Goal: Transaction & Acquisition: Purchase product/service

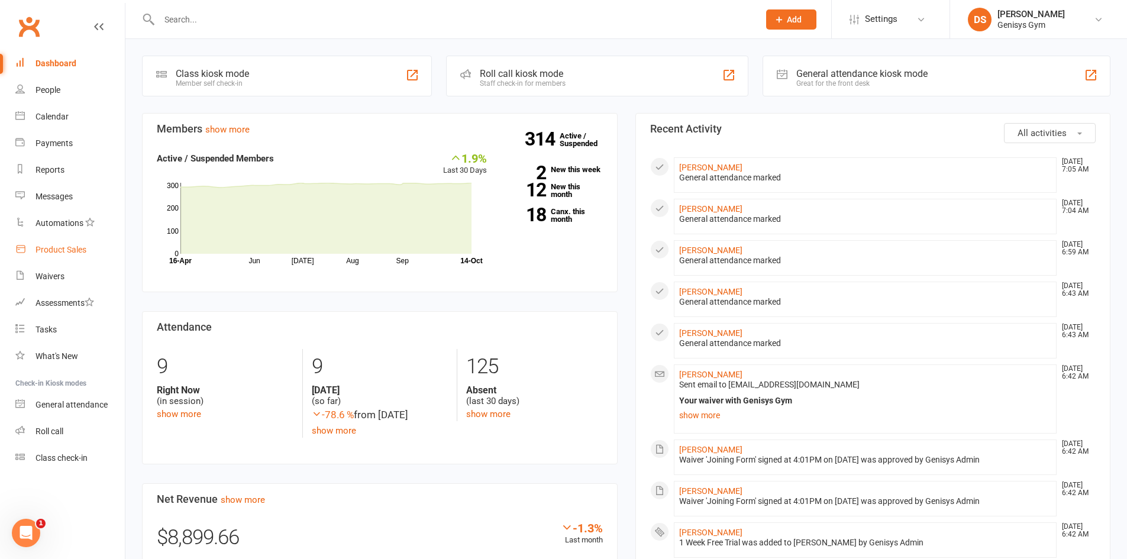
click at [57, 253] on div "Product Sales" at bounding box center [60, 249] width 51 height 9
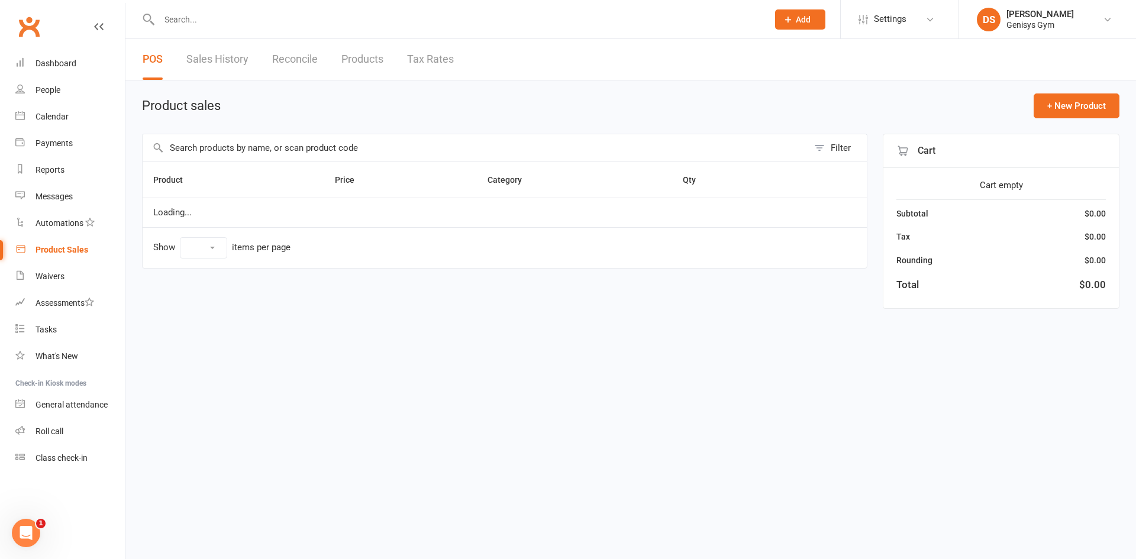
select select "10"
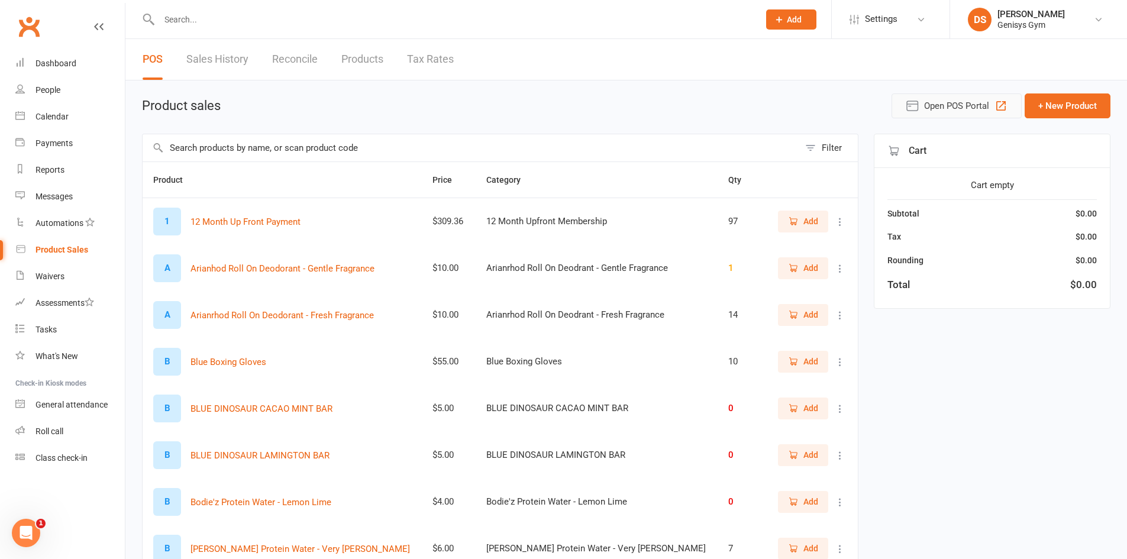
click at [952, 105] on span "Open POS Portal" at bounding box center [956, 106] width 65 height 14
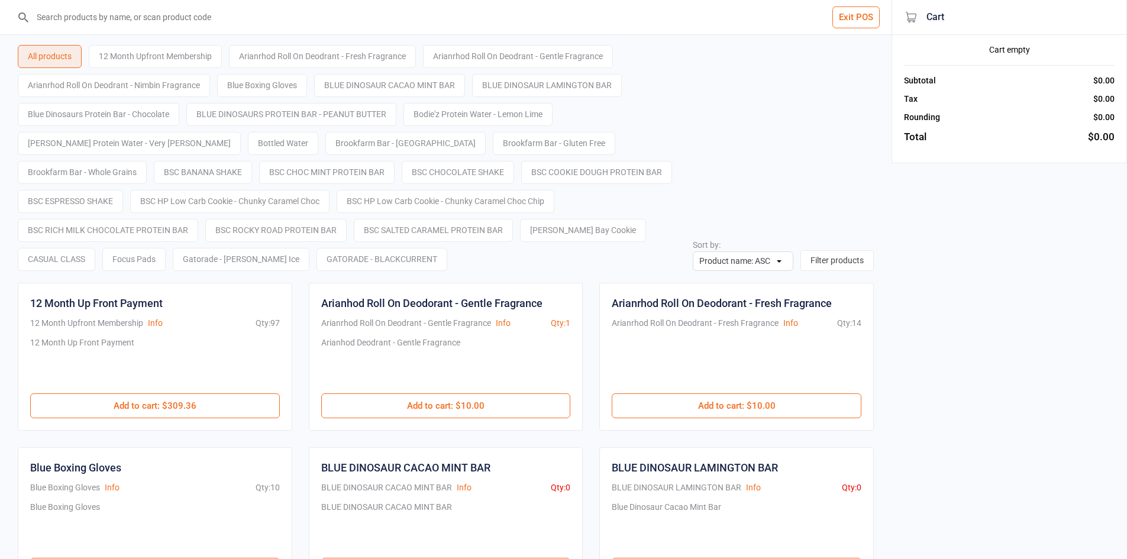
click at [348, 29] on input "search" at bounding box center [453, 17] width 844 height 34
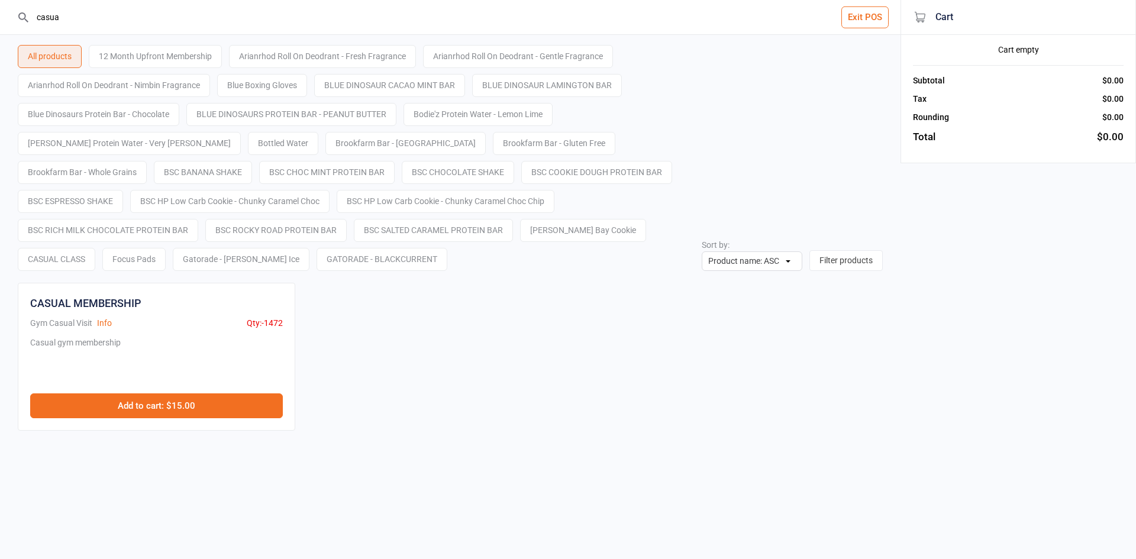
type input "casua"
click at [188, 407] on button "Add to cart : $15.00" at bounding box center [156, 405] width 253 height 25
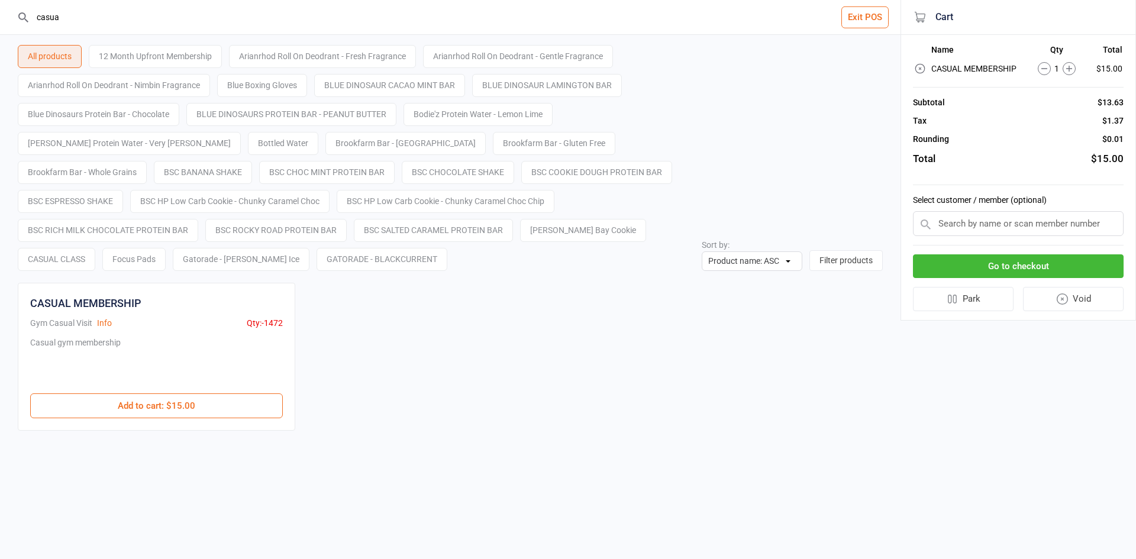
click at [1046, 270] on button "Go to checkout" at bounding box center [1018, 266] width 211 height 24
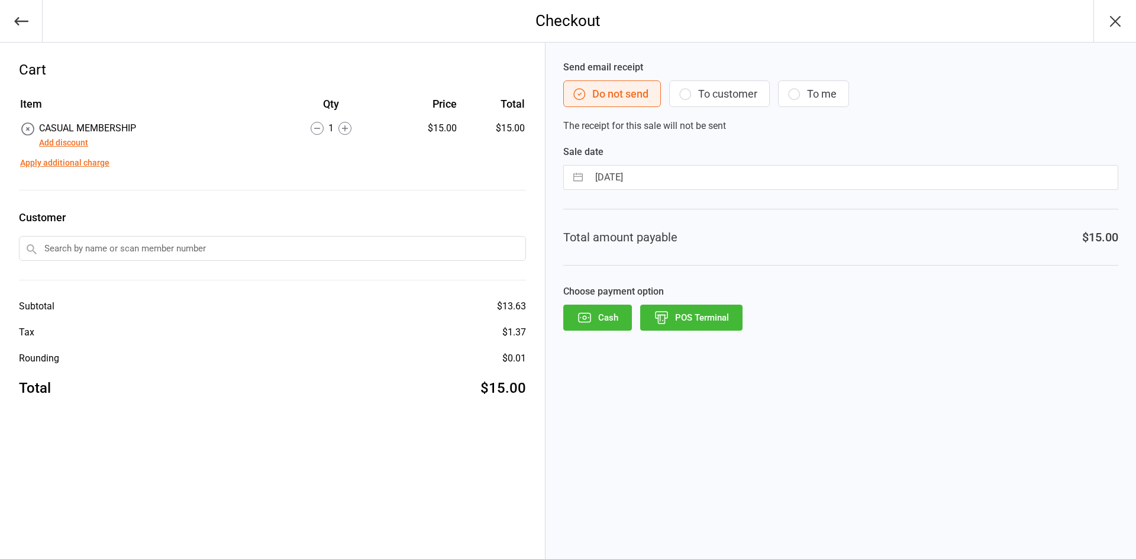
click at [69, 143] on button "Add discount" at bounding box center [63, 143] width 49 height 12
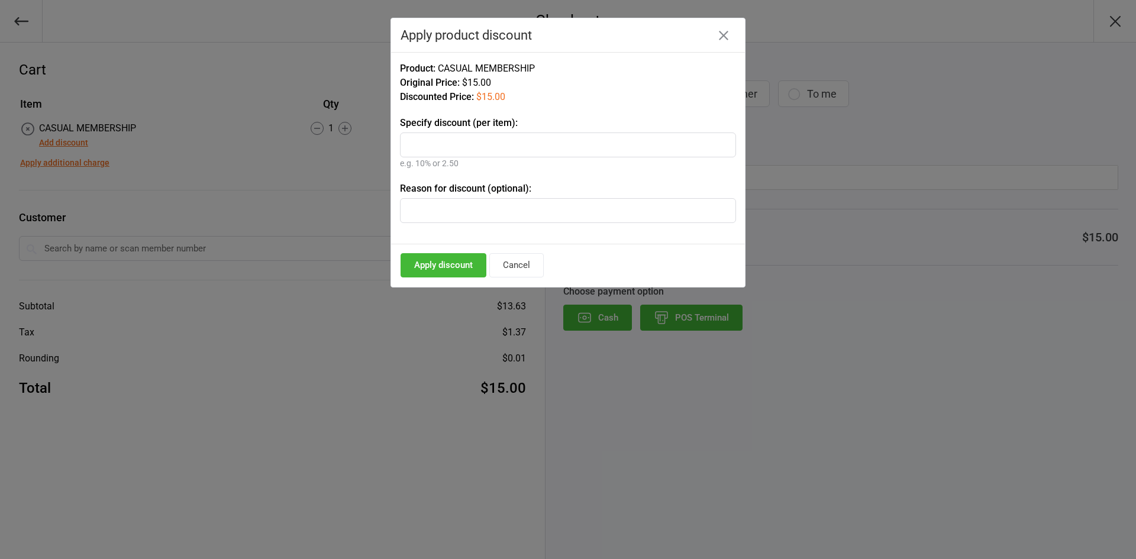
type input "7"
type input "8"
type input "Jock"
click at [422, 275] on button "Apply discount" at bounding box center [443, 265] width 86 height 24
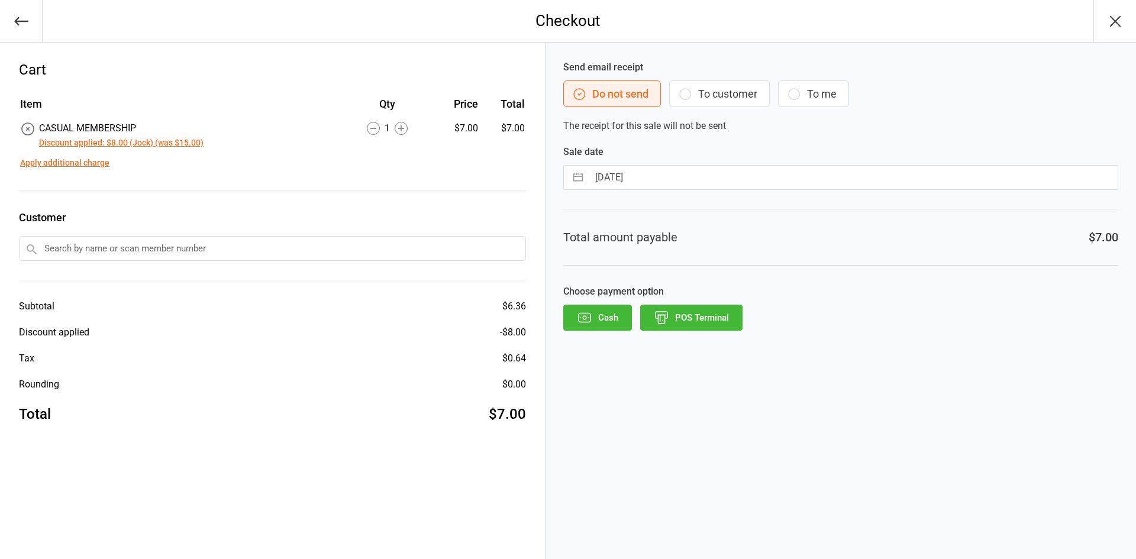
click at [703, 313] on button "POS Terminal" at bounding box center [691, 318] width 102 height 26
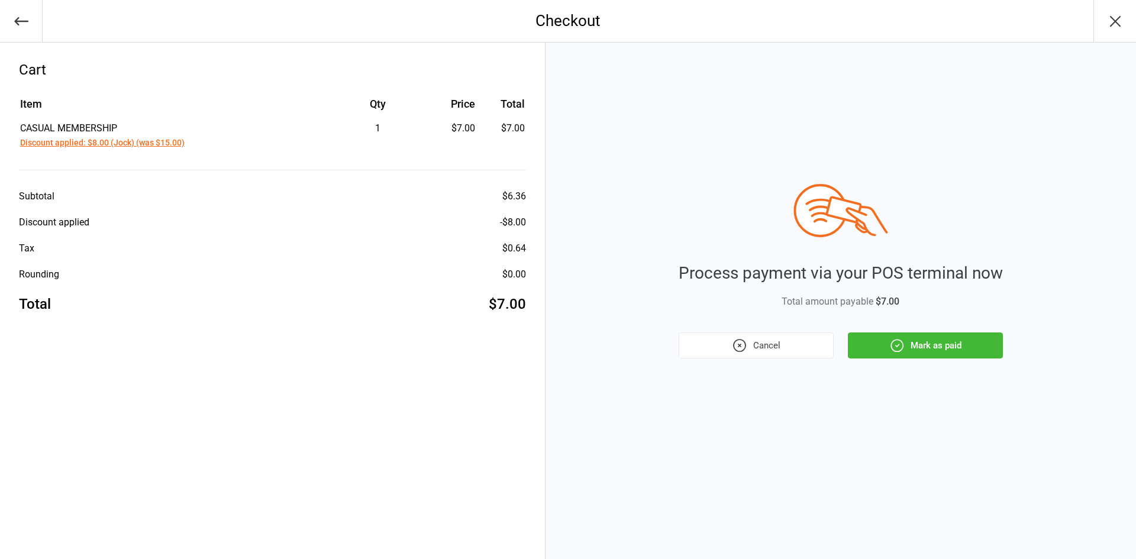
click at [971, 341] on button "Mark as paid" at bounding box center [925, 345] width 155 height 26
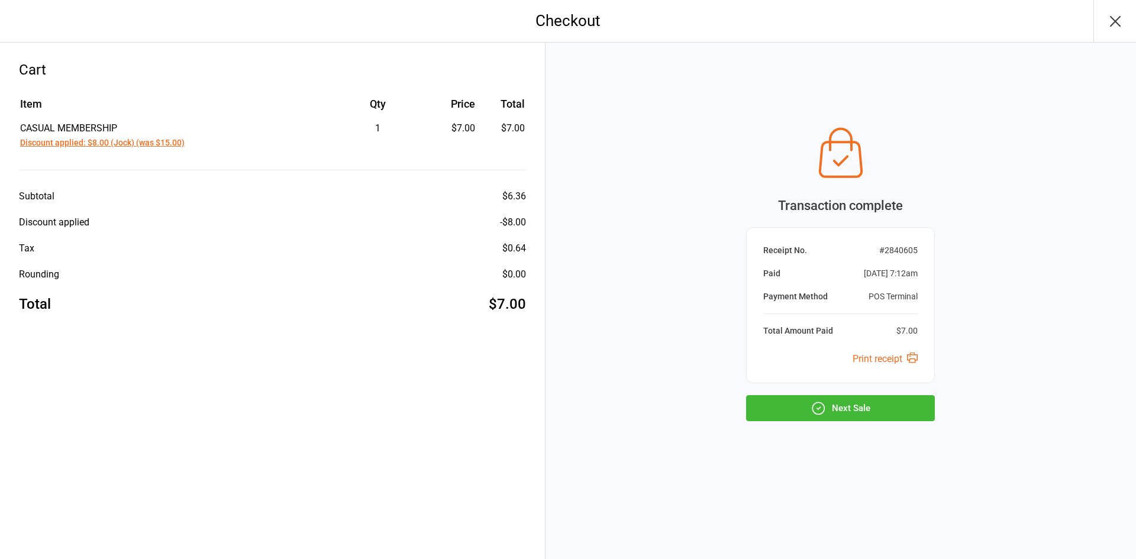
click at [859, 408] on button "Next Sale" at bounding box center [840, 408] width 189 height 26
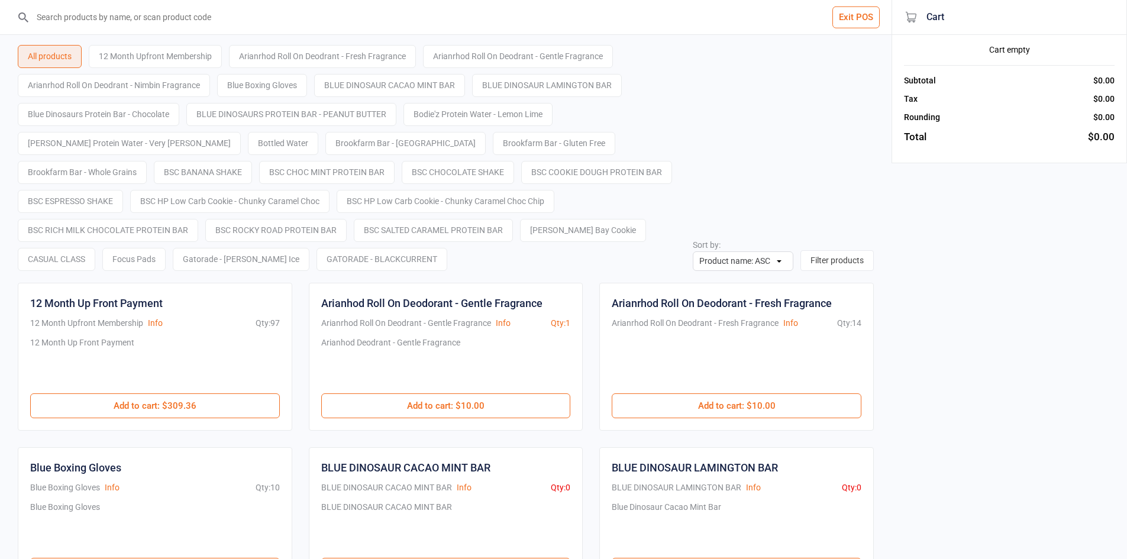
click at [843, 23] on button "Exit POS" at bounding box center [855, 18] width 47 height 22
